Goal: Transaction & Acquisition: Purchase product/service

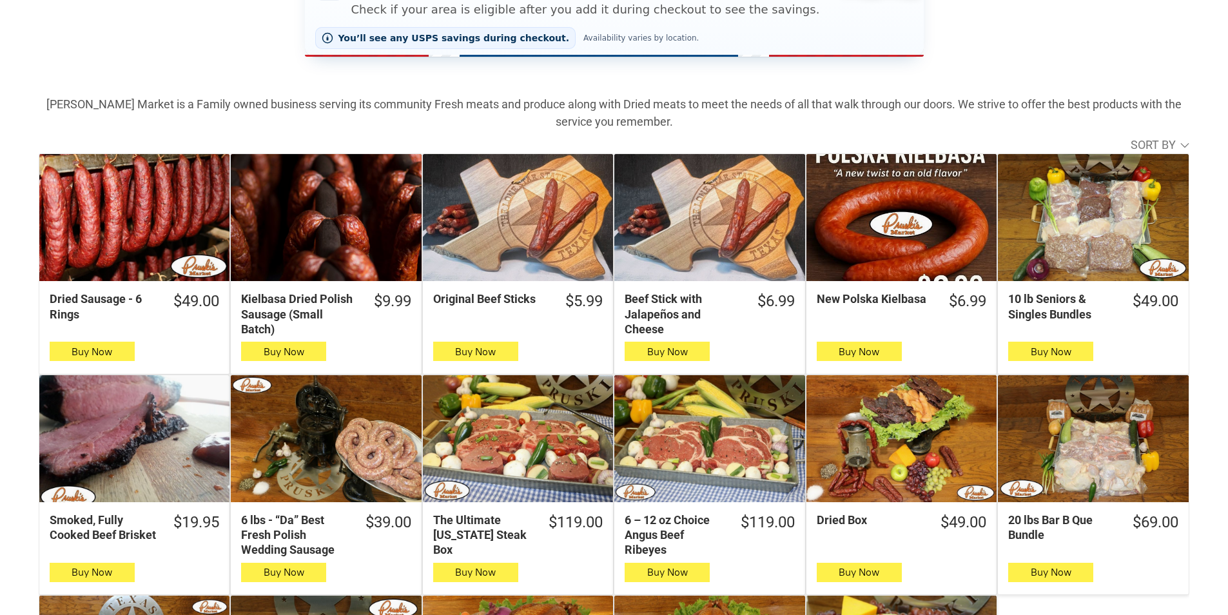
scroll to position [387, 0]
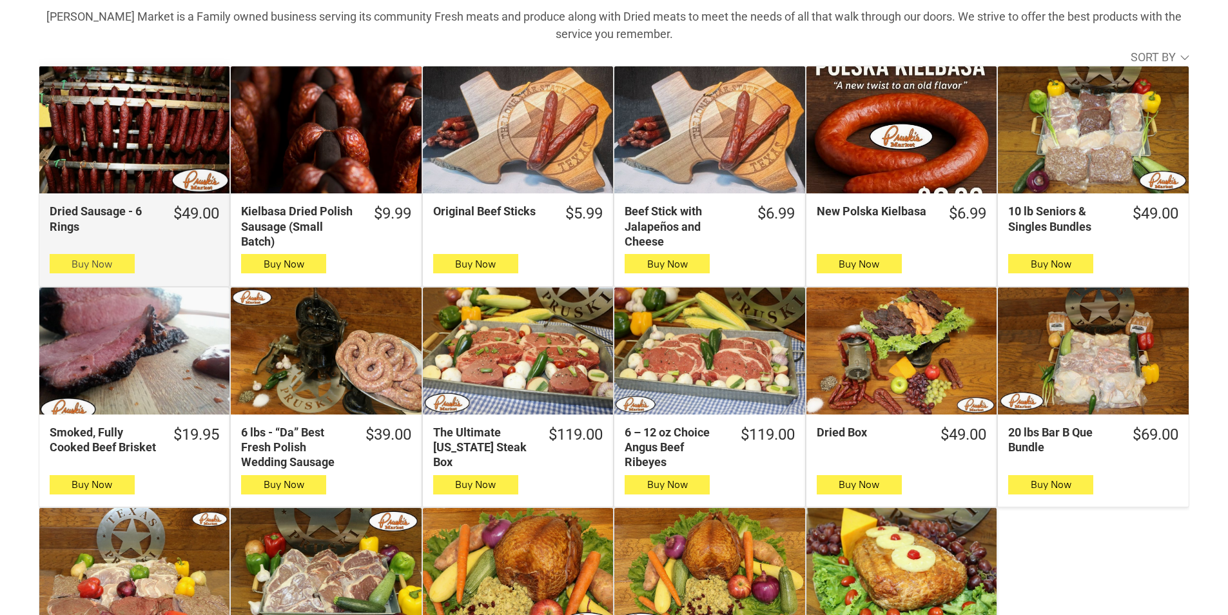
click at [77, 268] on span "Buy Now" at bounding box center [92, 264] width 41 height 12
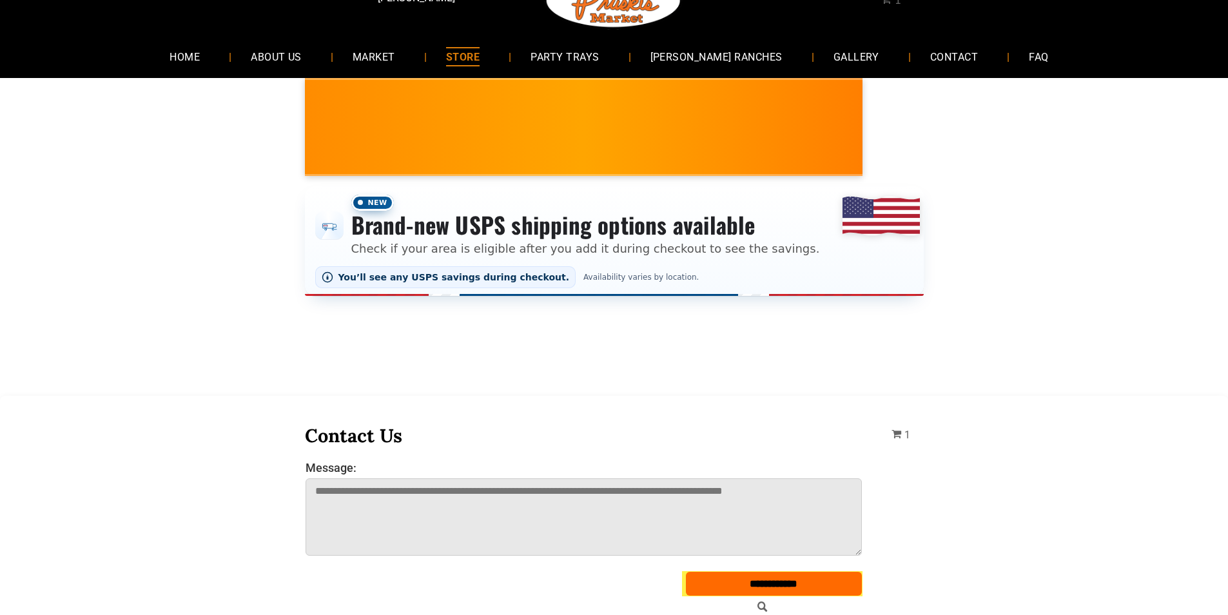
scroll to position [0, 0]
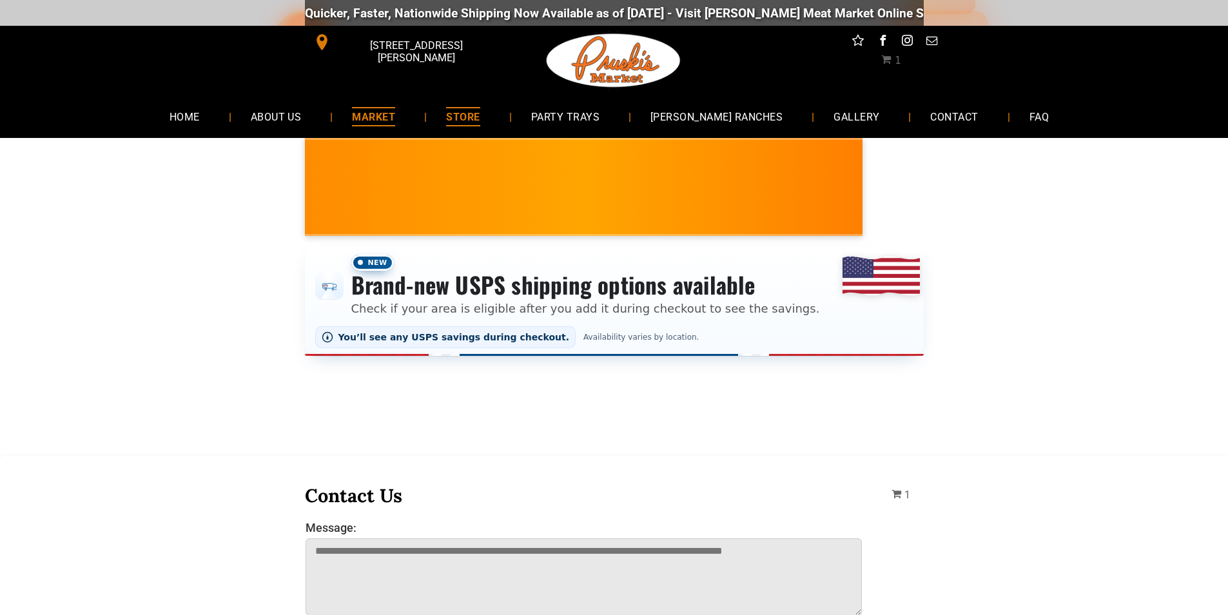
click at [369, 124] on link "MARKET" at bounding box center [374, 116] width 82 height 34
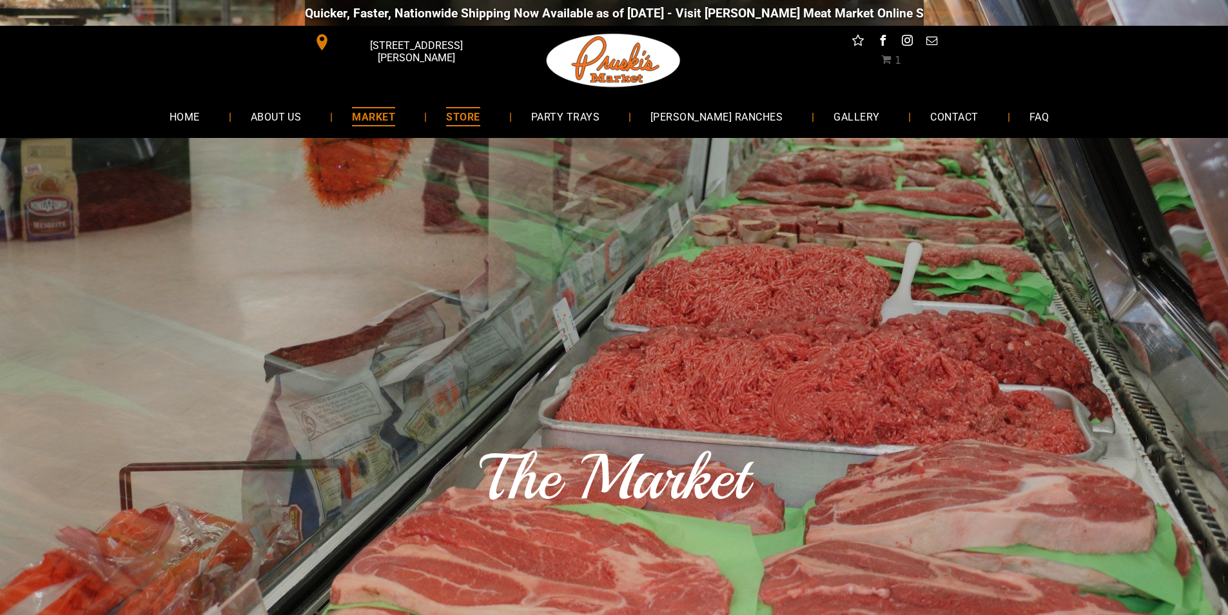
click at [472, 113] on span "STORE" at bounding box center [463, 116] width 34 height 19
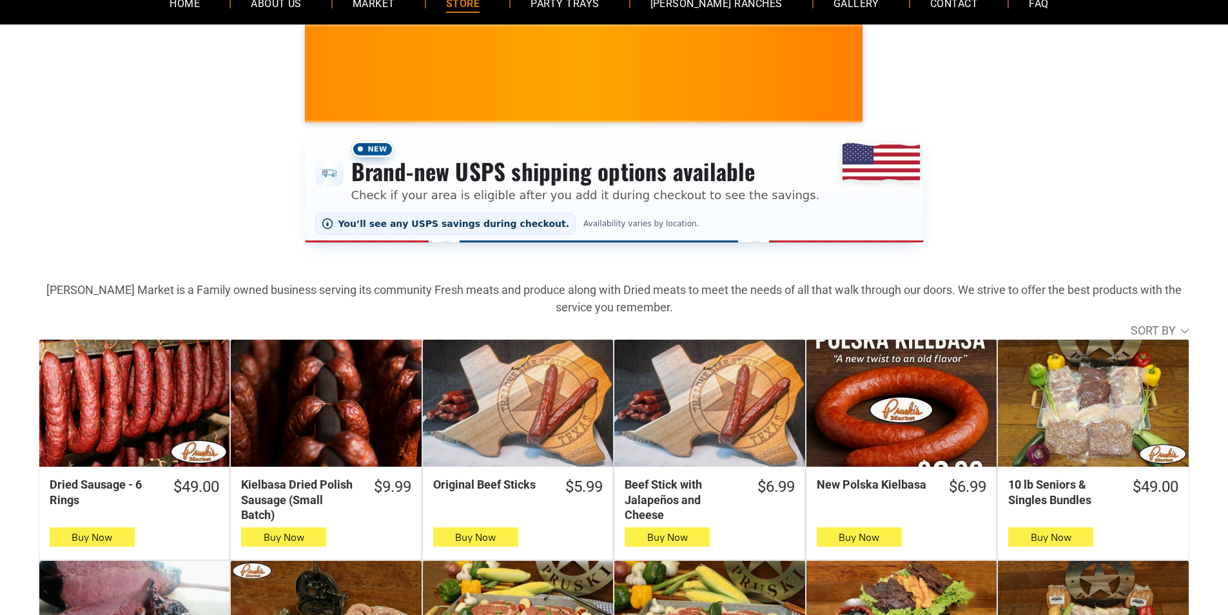
scroll to position [258, 0]
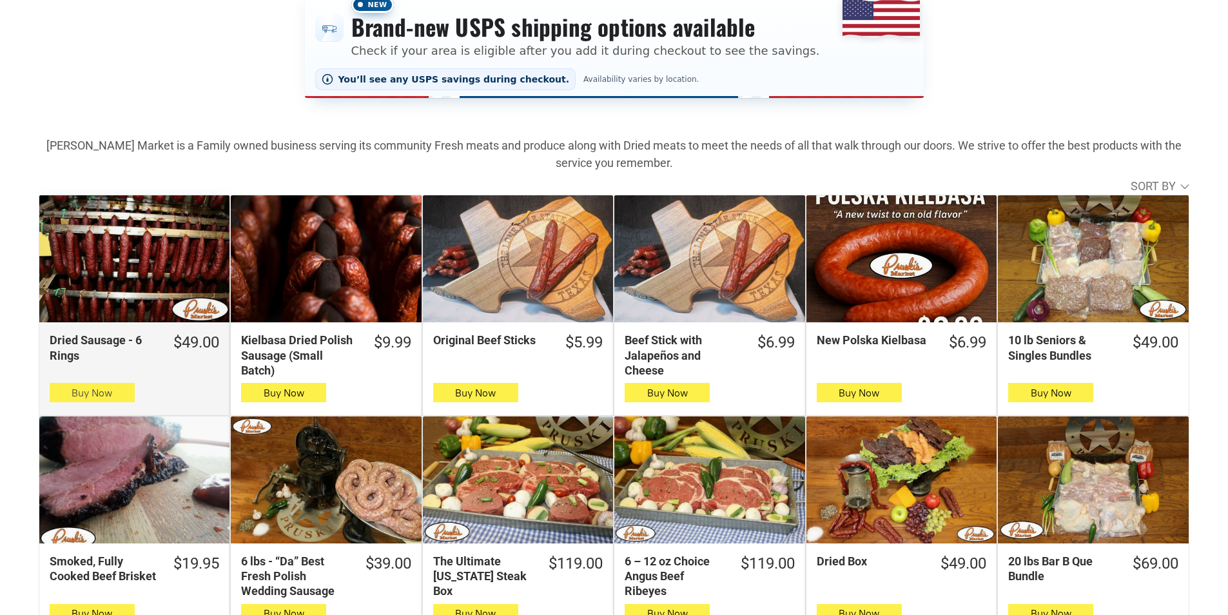
click at [121, 395] on button "Buy Now" at bounding box center [92, 392] width 85 height 19
click at [117, 389] on button "Buy Now" at bounding box center [92, 392] width 85 height 19
click at [118, 391] on button "Buy Now" at bounding box center [92, 392] width 85 height 19
